Goal: Check status: Check status

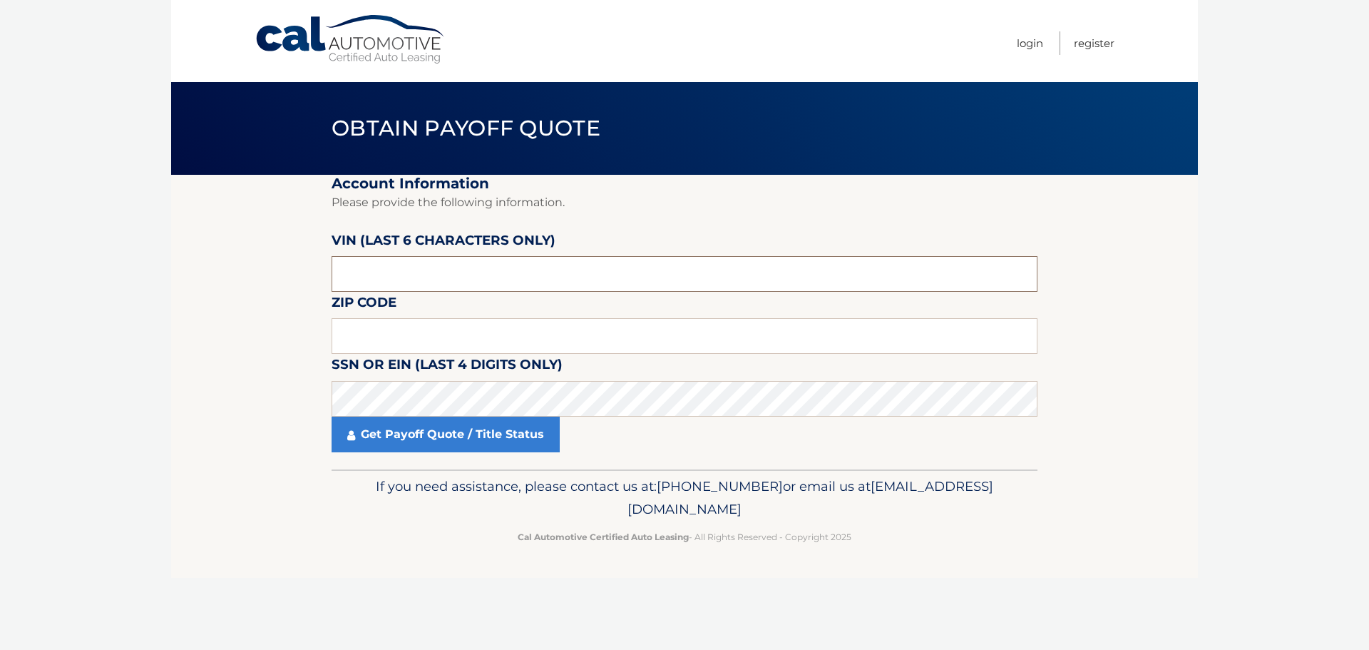
click at [461, 268] on input "text" at bounding box center [685, 274] width 706 height 36
drag, startPoint x: 451, startPoint y: 278, endPoint x: 168, endPoint y: 279, distance: 283.1
click at [168, 279] on body "Cal Automotive Menu Login Register Obtain Payoff Quote" at bounding box center [684, 325] width 1369 height 650
type input "166271"
click at [557, 324] on input "text" at bounding box center [685, 336] width 706 height 36
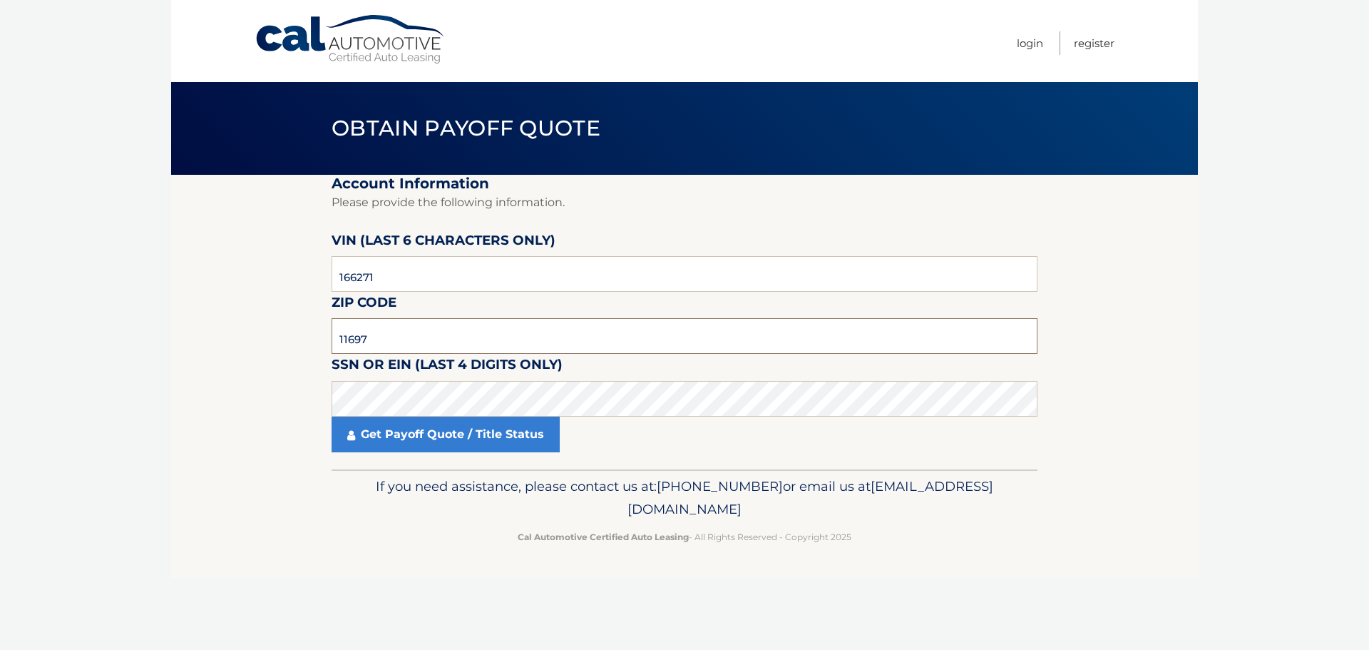
type input "11697"
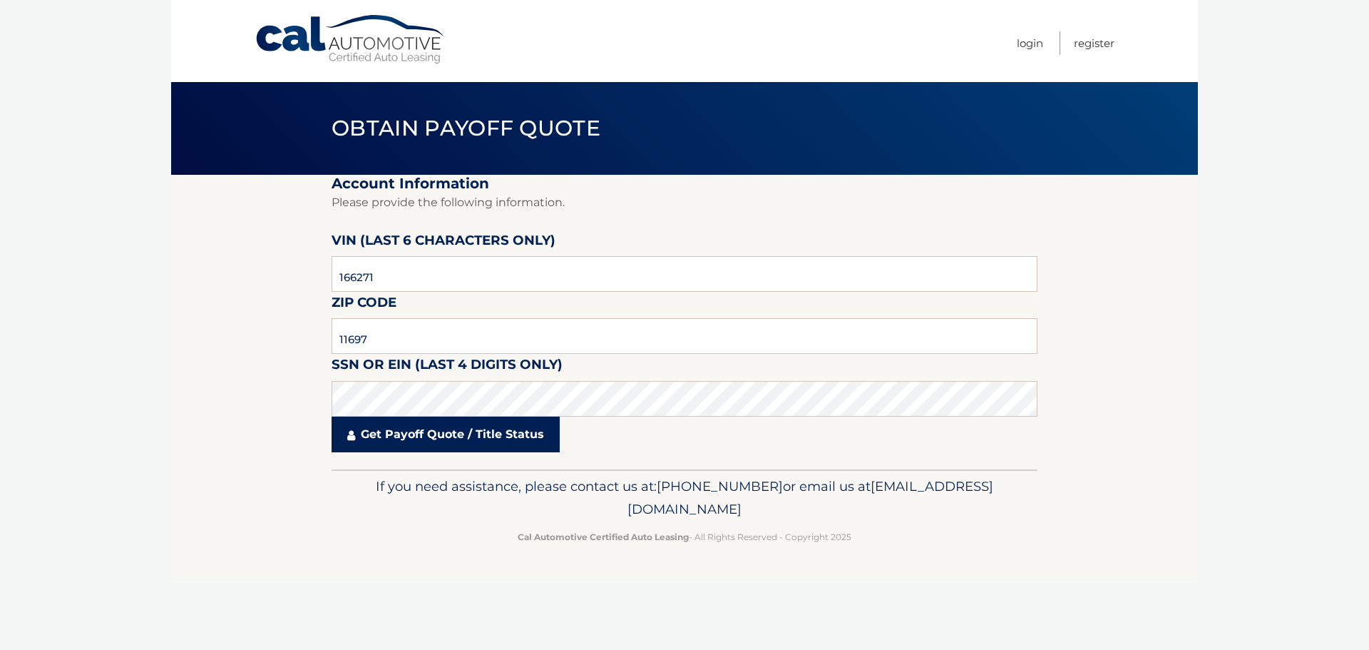
click at [414, 426] on link "Get Payoff Quote / Title Status" at bounding box center [446, 435] width 228 height 36
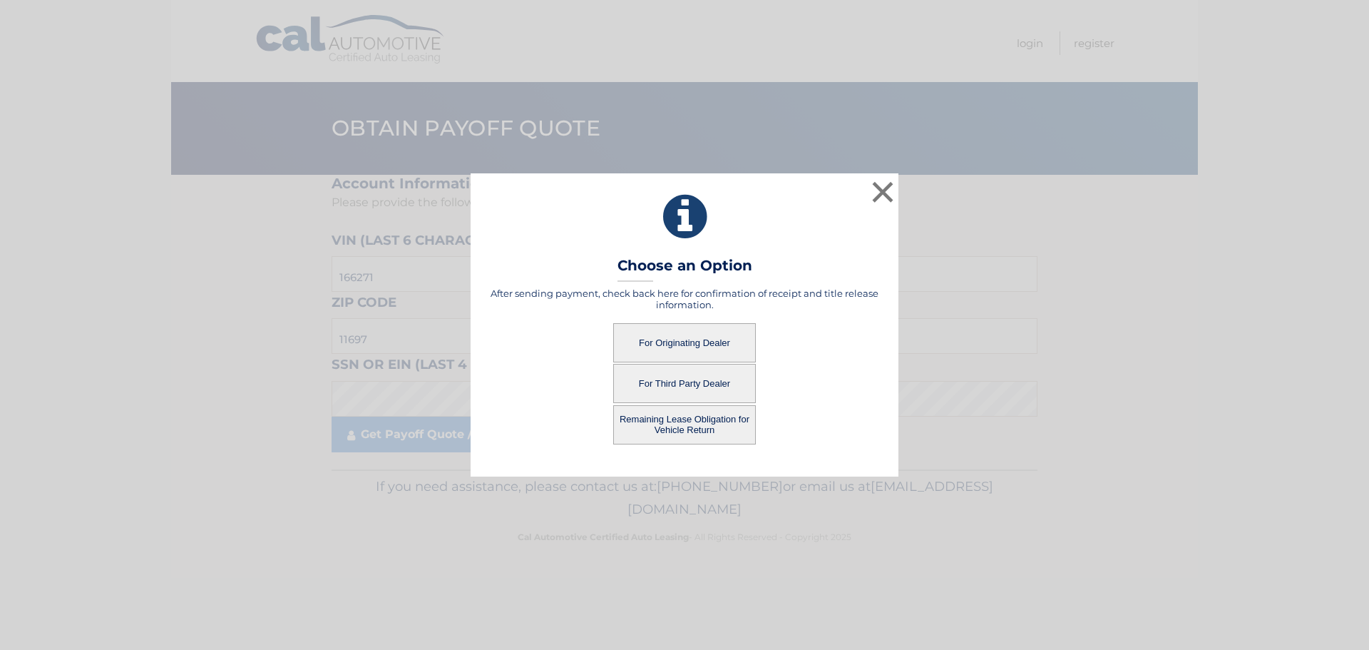
click at [685, 334] on button "For Originating Dealer" at bounding box center [684, 342] width 143 height 39
click at [695, 342] on button "For Originating Dealer" at bounding box center [684, 342] width 143 height 39
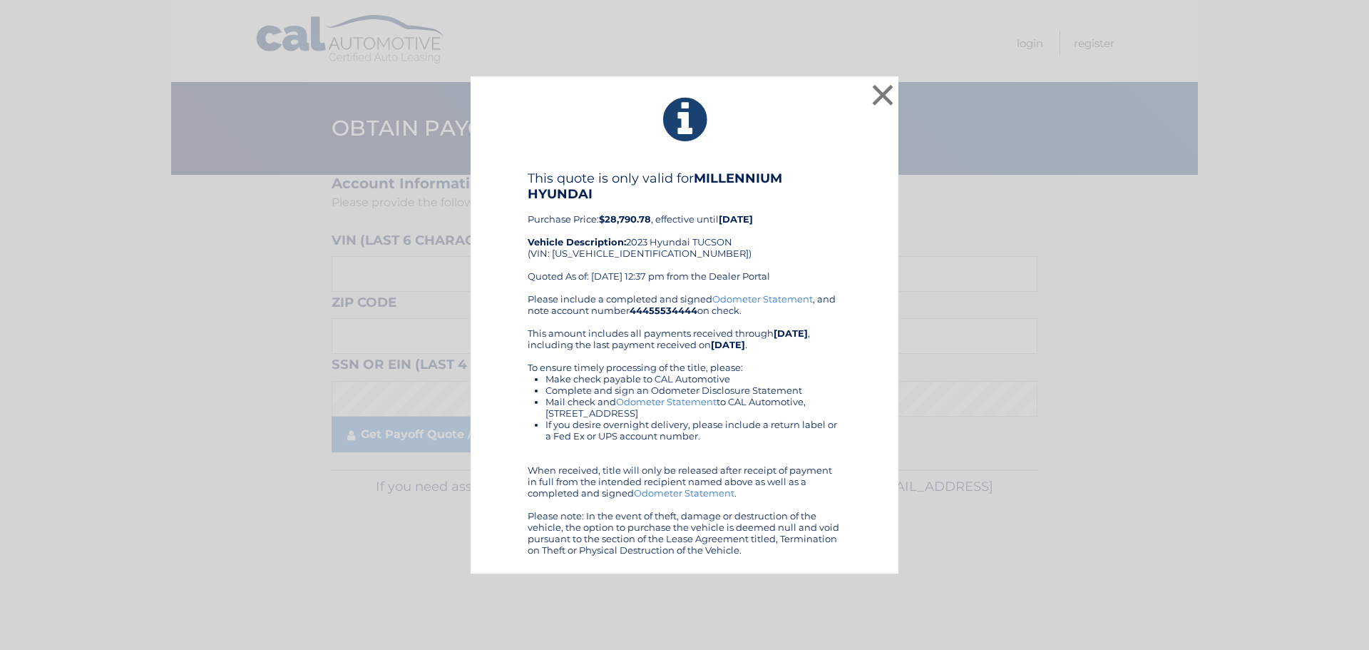
click at [824, 271] on div "This quote is only valid for MILLENNIUM HYUNDAI Purchase Price: $28,790.78 , ef…" at bounding box center [685, 231] width 314 height 123
click at [882, 96] on button "×" at bounding box center [883, 95] width 29 height 29
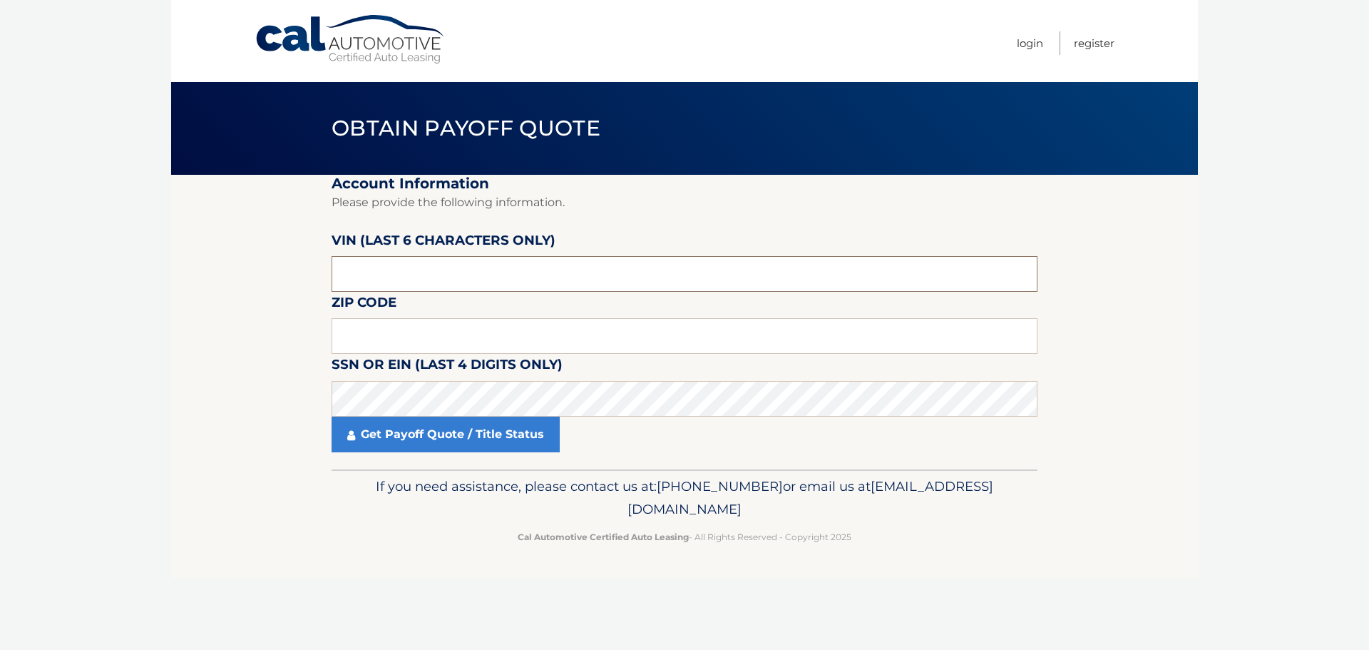
click at [442, 277] on input "text" at bounding box center [685, 274] width 706 height 36
click at [386, 334] on input "text" at bounding box center [685, 336] width 706 height 36
type input "11697"
click at [376, 286] on input "text" at bounding box center [685, 274] width 706 height 36
type input "166271"
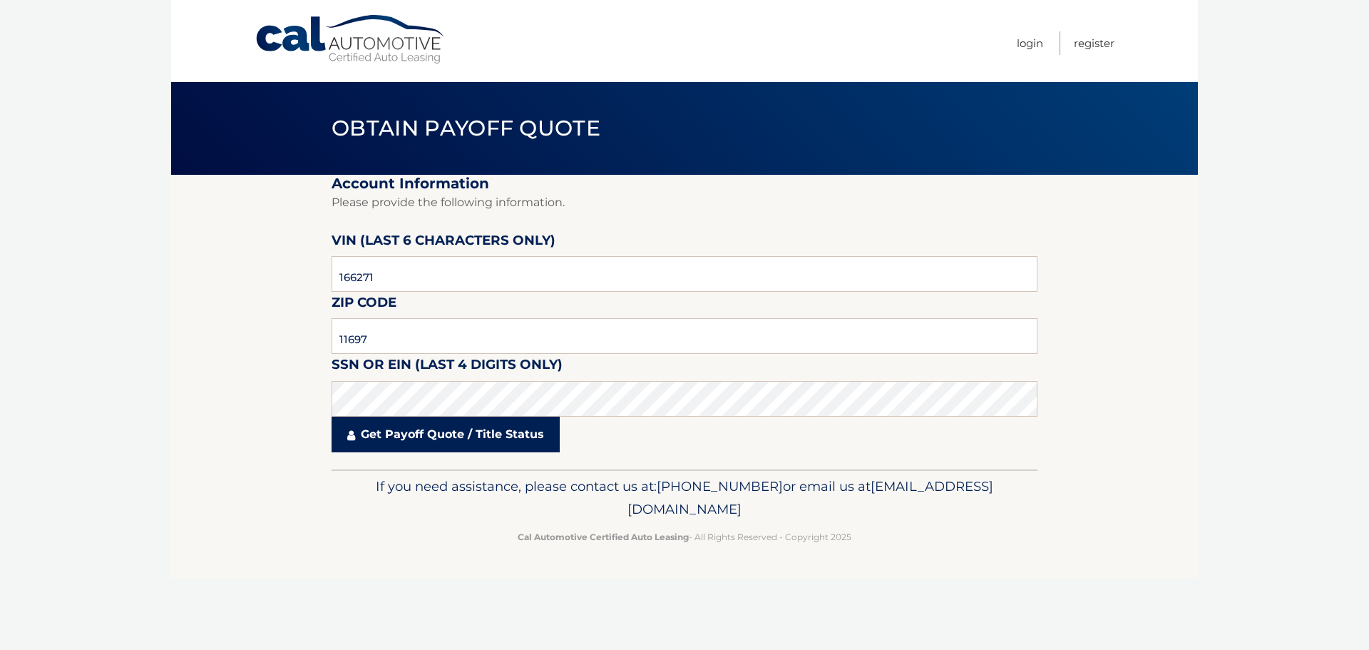
click at [454, 439] on link "Get Payoff Quote / Title Status" at bounding box center [446, 435] width 228 height 36
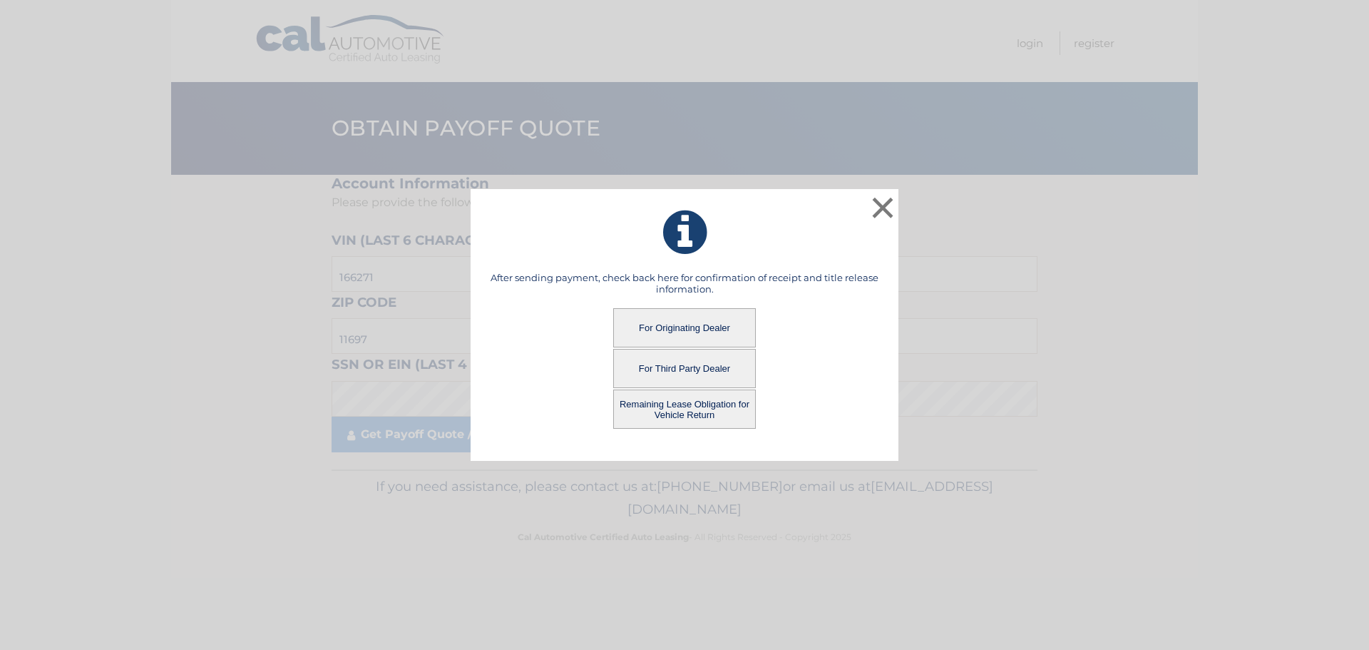
click at [703, 410] on button "Remaining Lease Obligation for Vehicle Return" at bounding box center [684, 408] width 143 height 39
click at [689, 408] on button "Remaining Lease Obligation for Vehicle Return" at bounding box center [684, 408] width 143 height 39
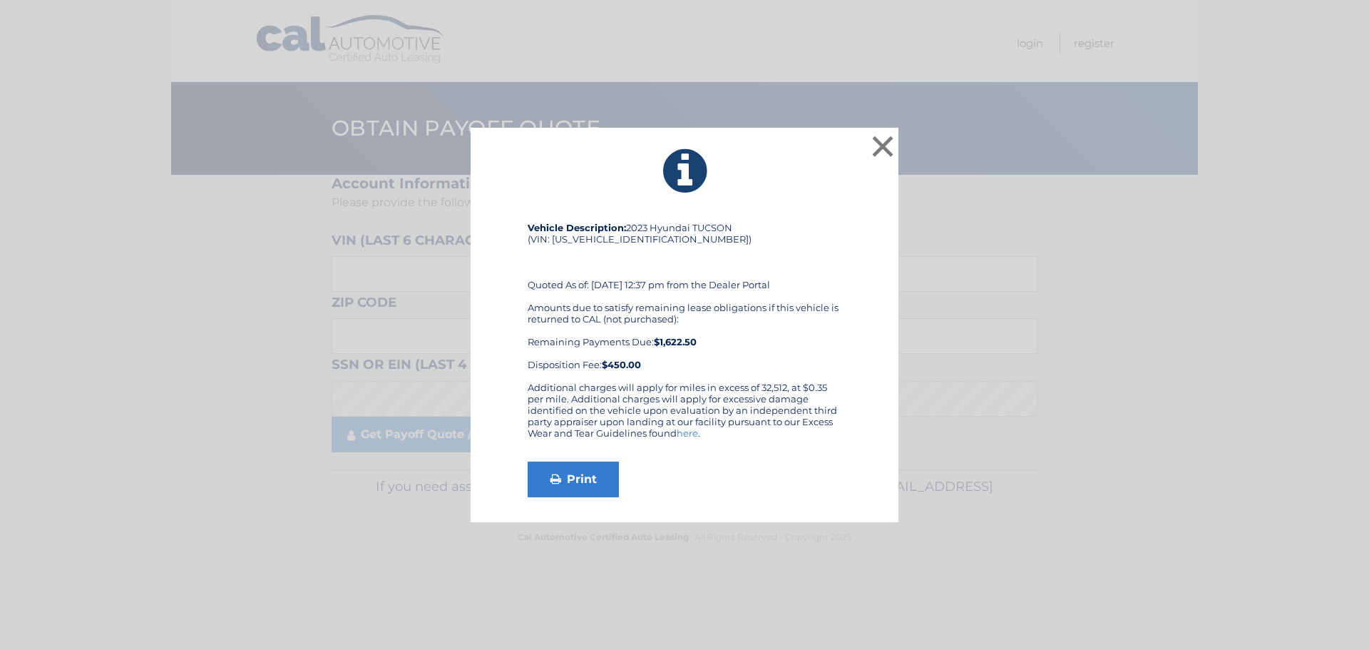
click at [706, 403] on div "Additional charges will apply for miles in excess of 32,512, at $0.35 per mile.…" at bounding box center [685, 416] width 314 height 68
click at [873, 150] on button "×" at bounding box center [883, 146] width 29 height 29
